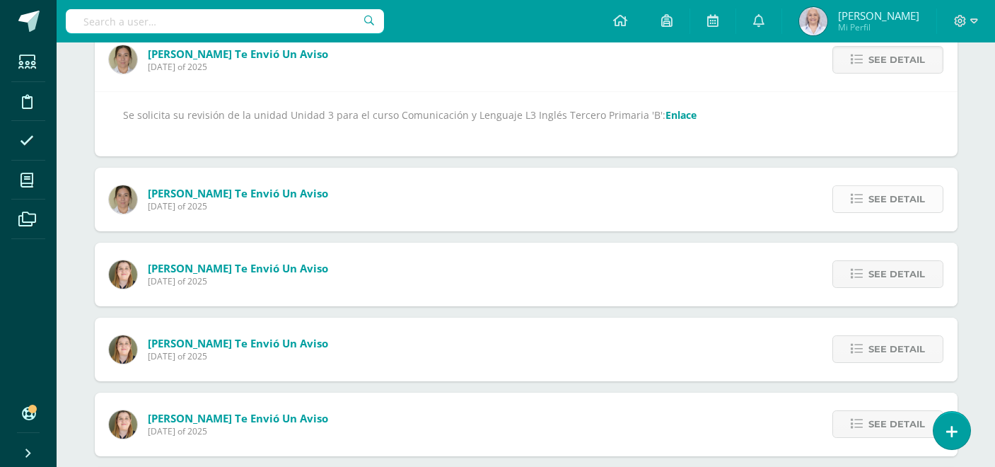
click at [855, 193] on icon at bounding box center [857, 199] width 12 height 12
click at [667, 115] on link "Enlace" at bounding box center [680, 114] width 31 height 13
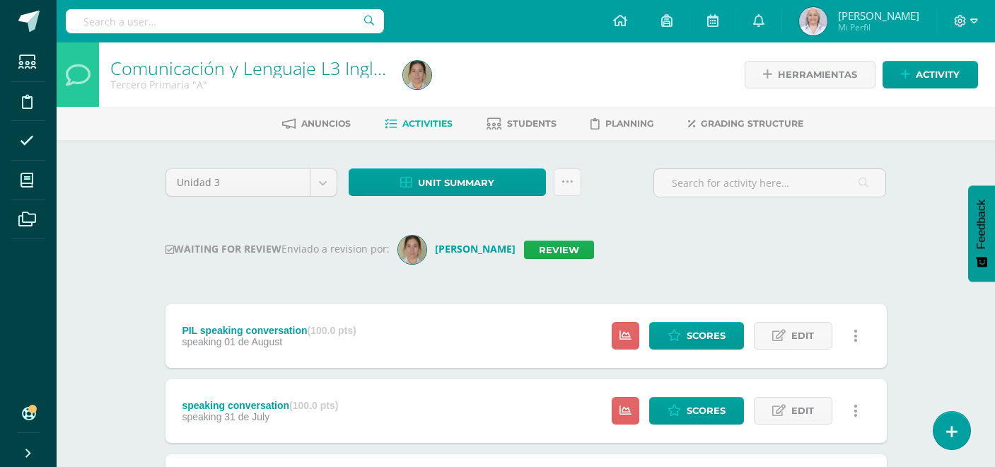
click at [594, 247] on link "Review" at bounding box center [559, 249] width 70 height 18
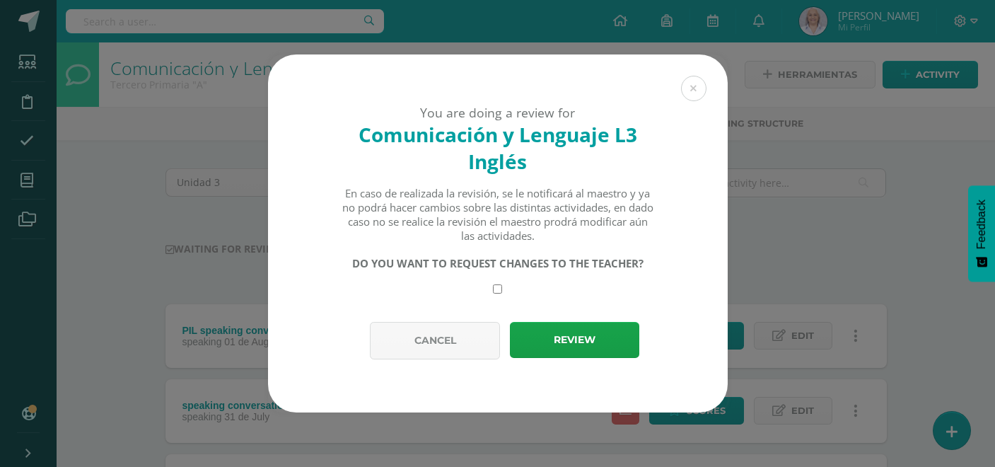
click at [498, 286] on input "checkbox" at bounding box center [497, 288] width 9 height 9
checkbox input "true"
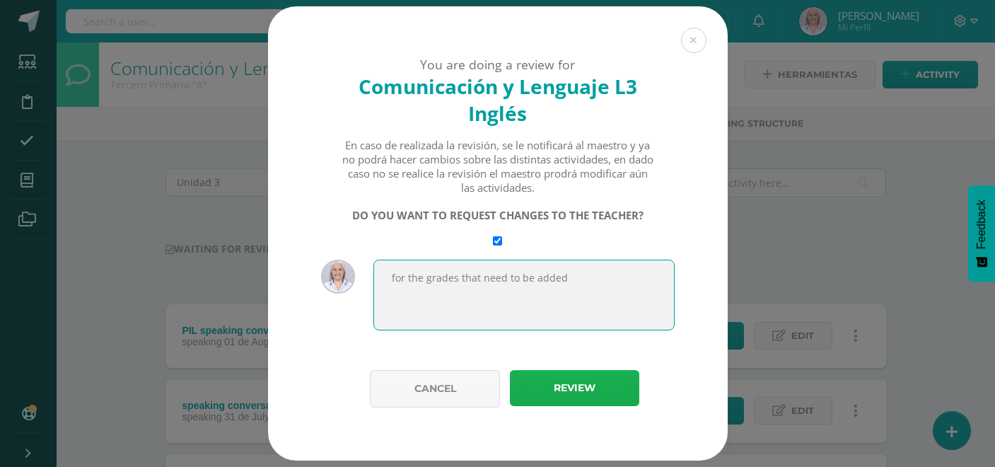
type textarea "for the grades that need to be added"
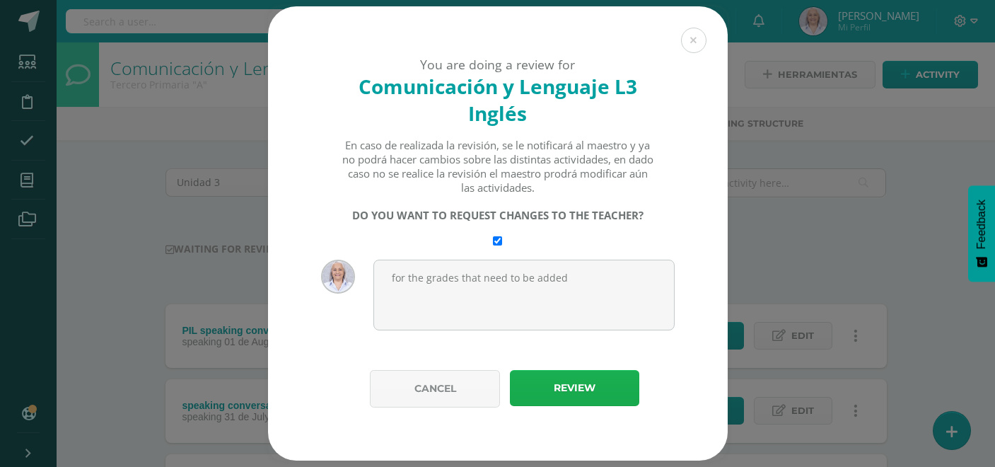
click at [553, 377] on button "Review" at bounding box center [574, 388] width 129 height 36
